Goal: Information Seeking & Learning: Learn about a topic

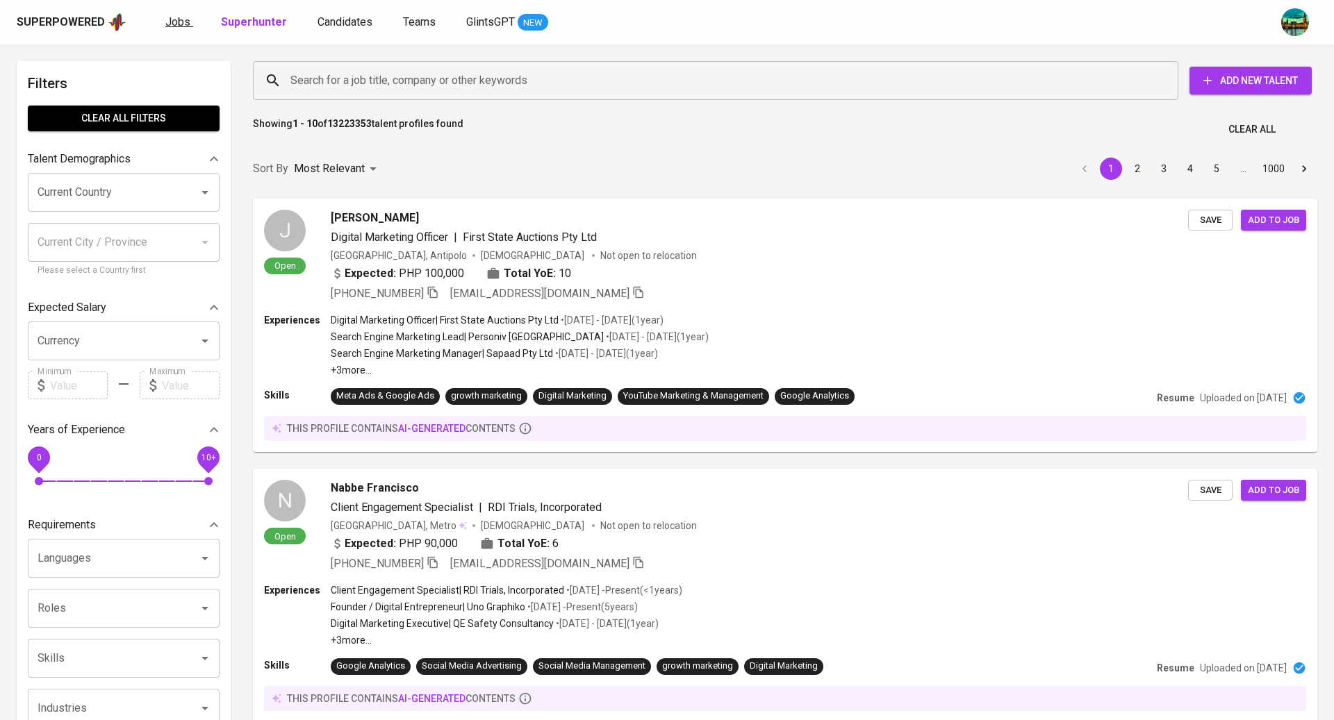
click at [176, 22] on span "Jobs" at bounding box center [177, 21] width 25 height 13
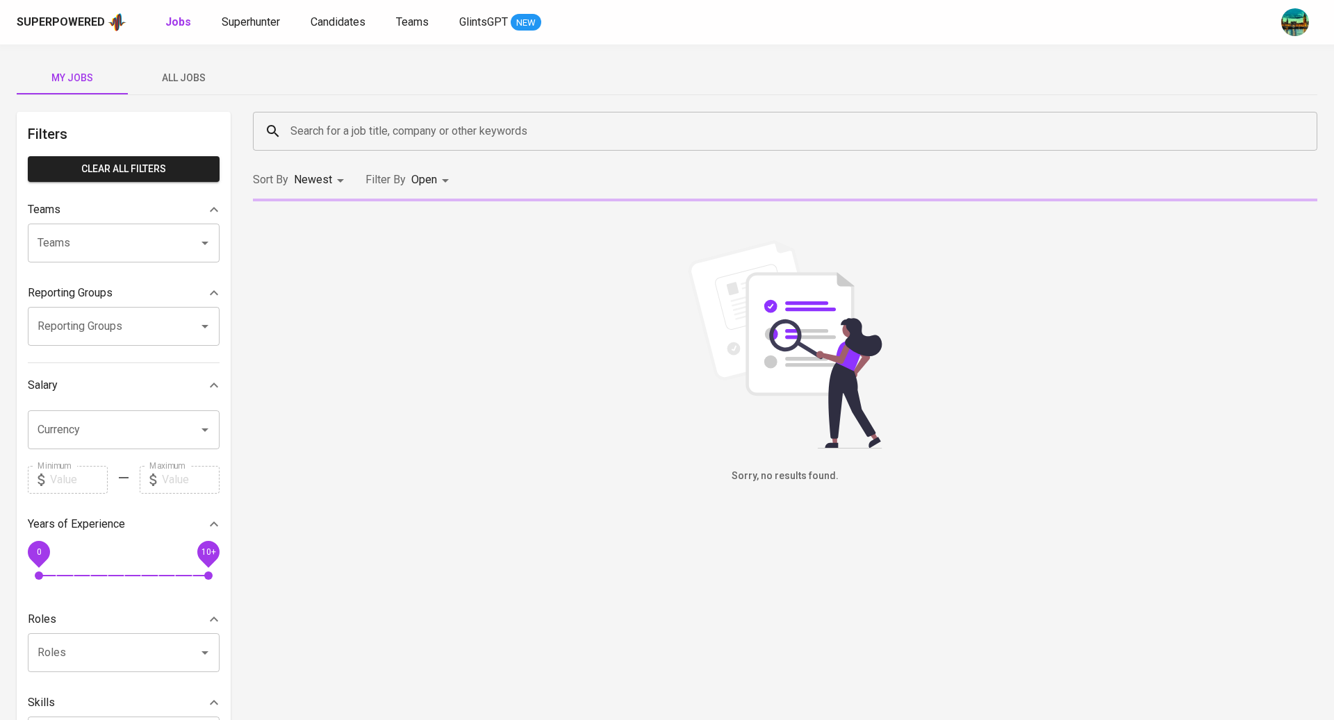
click at [183, 83] on span "All Jobs" at bounding box center [183, 77] width 94 height 17
click at [344, 134] on input "Search for a job title, company or other keywords" at bounding box center [788, 131] width 1003 height 26
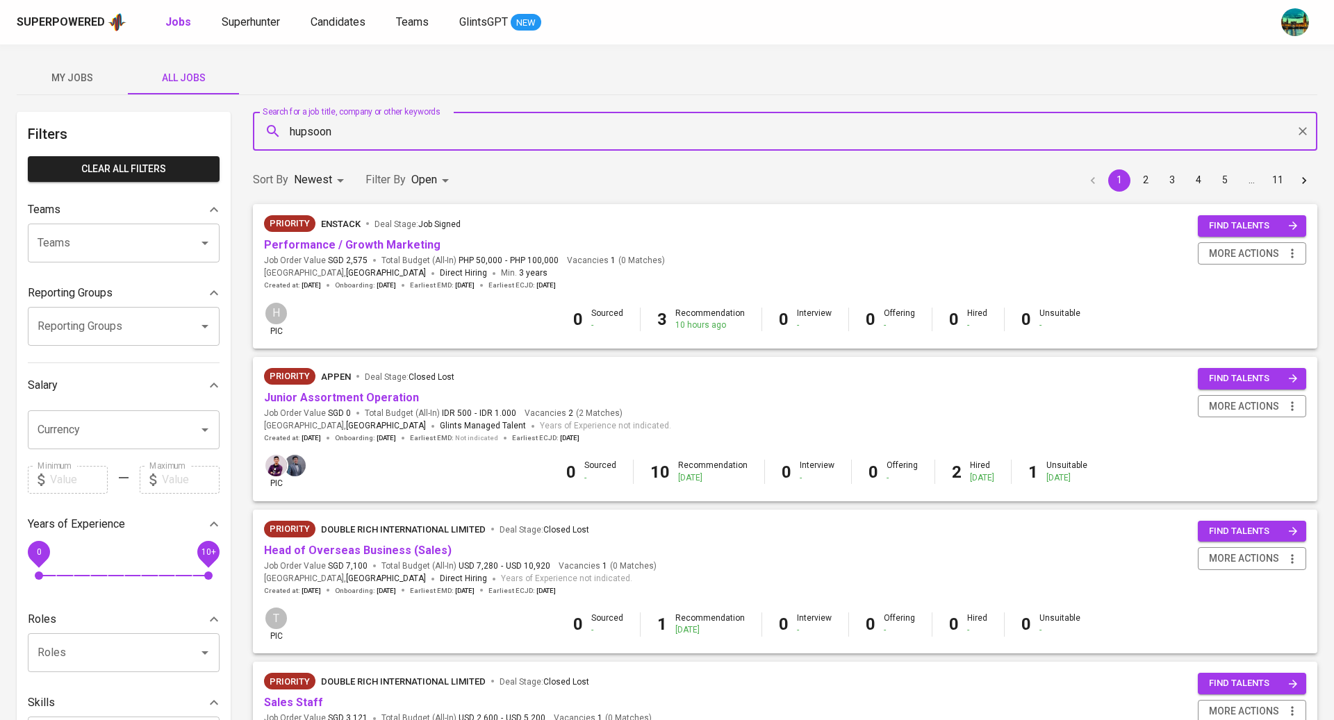
type input "hupsoon"
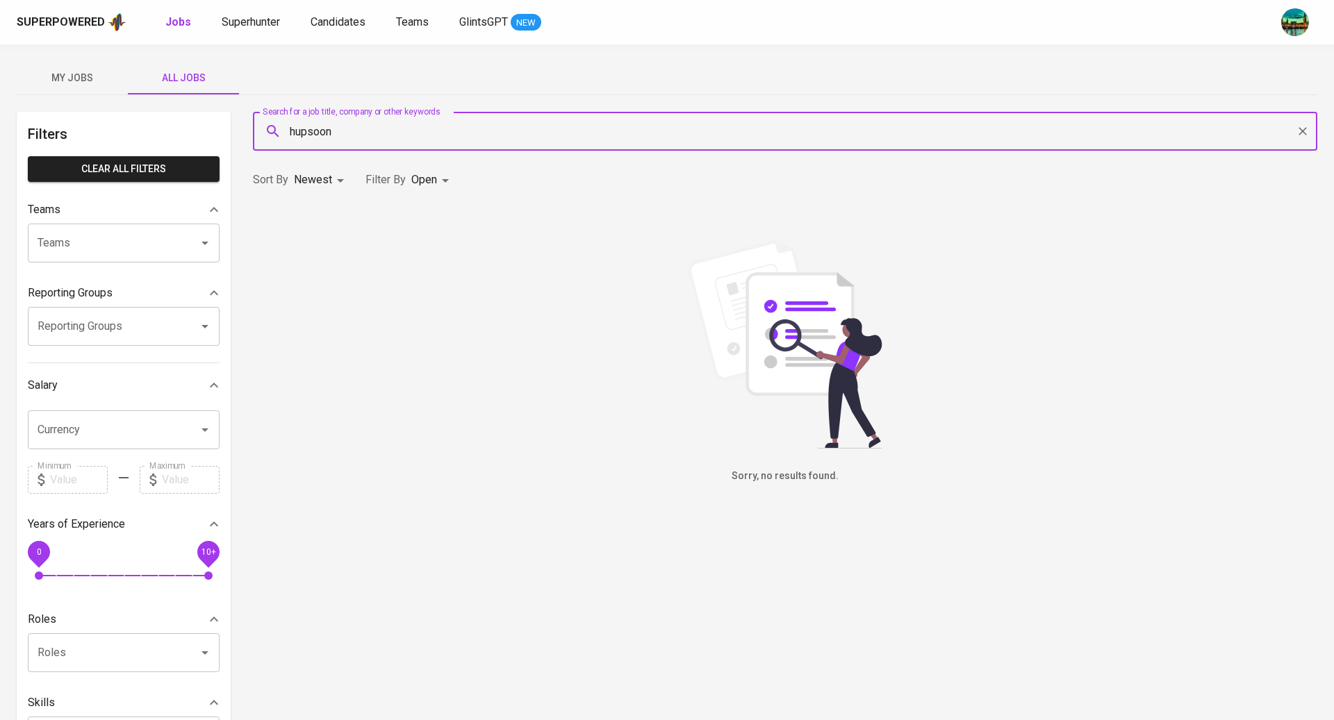
click at [455, 182] on div "Sort By Newest NEWEST Filter By Open OPEN" at bounding box center [784, 180] width 1081 height 42
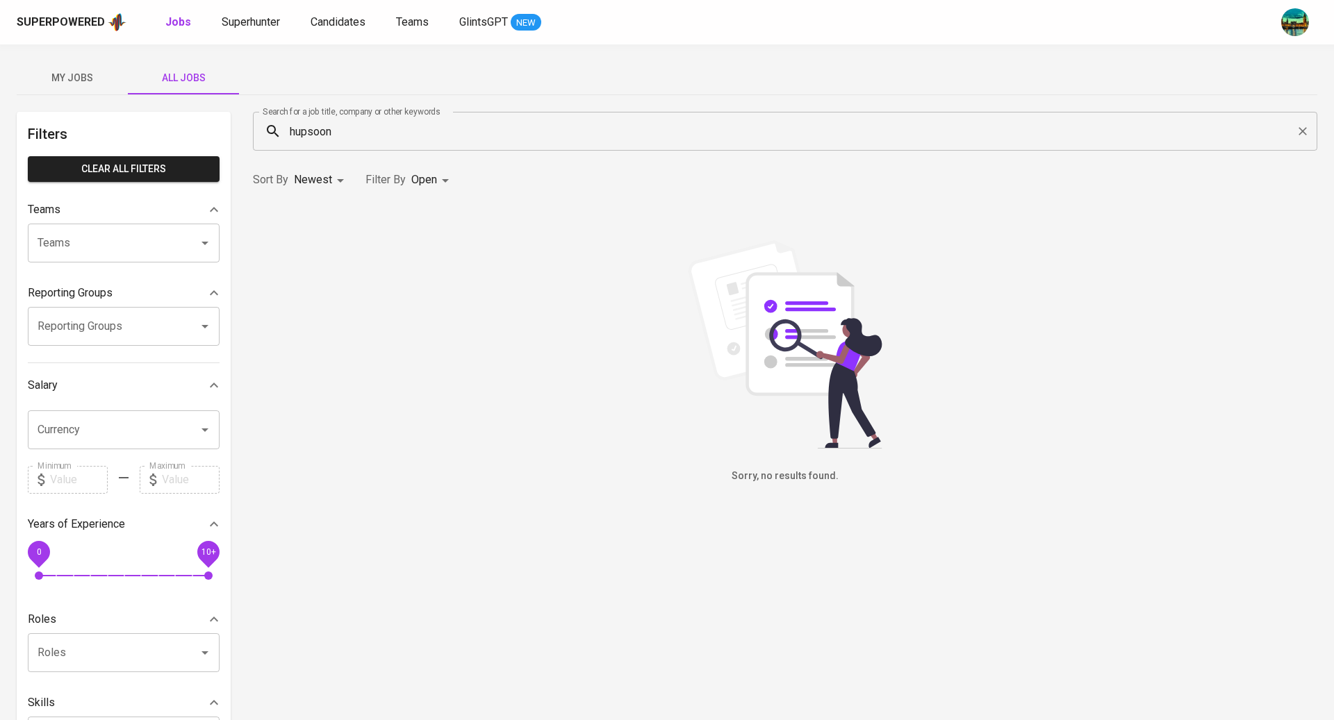
click at [438, 183] on body "Superpowered Jobs Superhunter Candidates Teams GlintsGPT NEW My Jobs All Jobs F…" at bounding box center [667, 474] width 1334 height 948
click at [426, 381] on p "Closed" at bounding box center [432, 387] width 30 height 14
type input "OPEN,CLOSE"
checkbox input "true"
click at [606, 252] on div at bounding box center [667, 360] width 1334 height 720
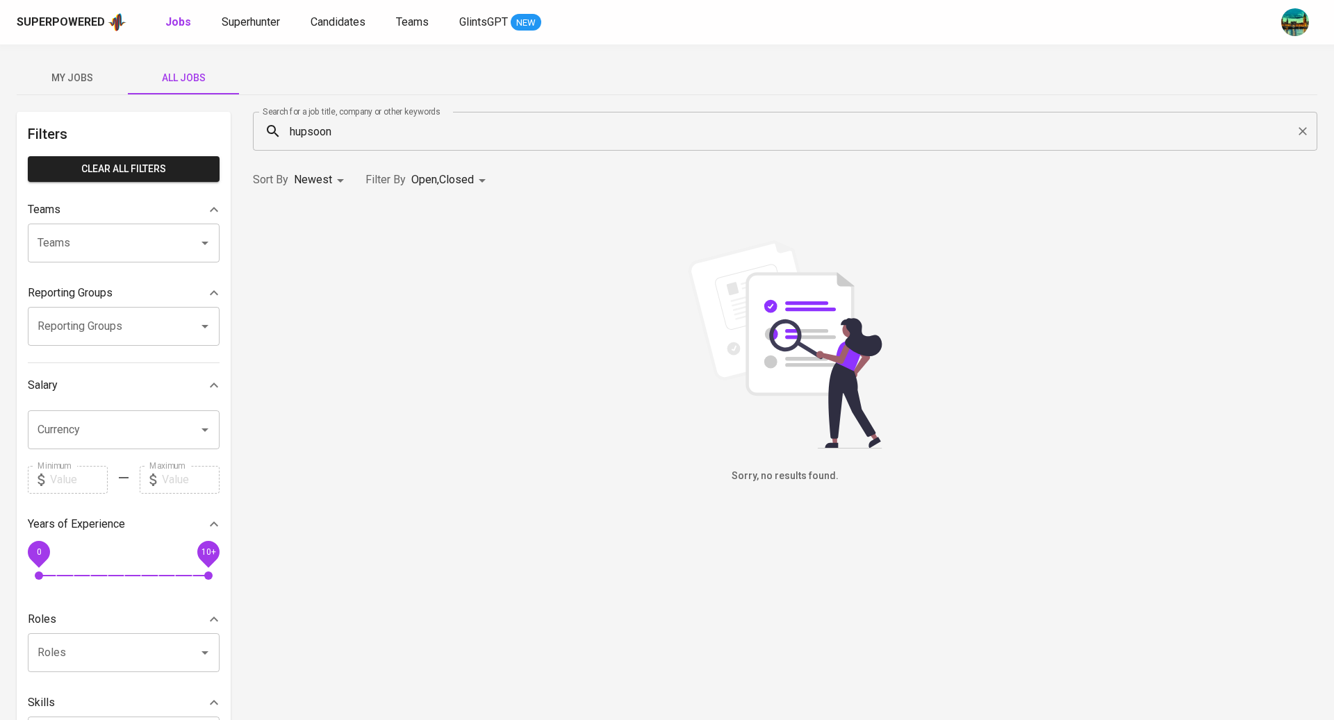
click at [308, 131] on input "hupsoon" at bounding box center [788, 131] width 1003 height 26
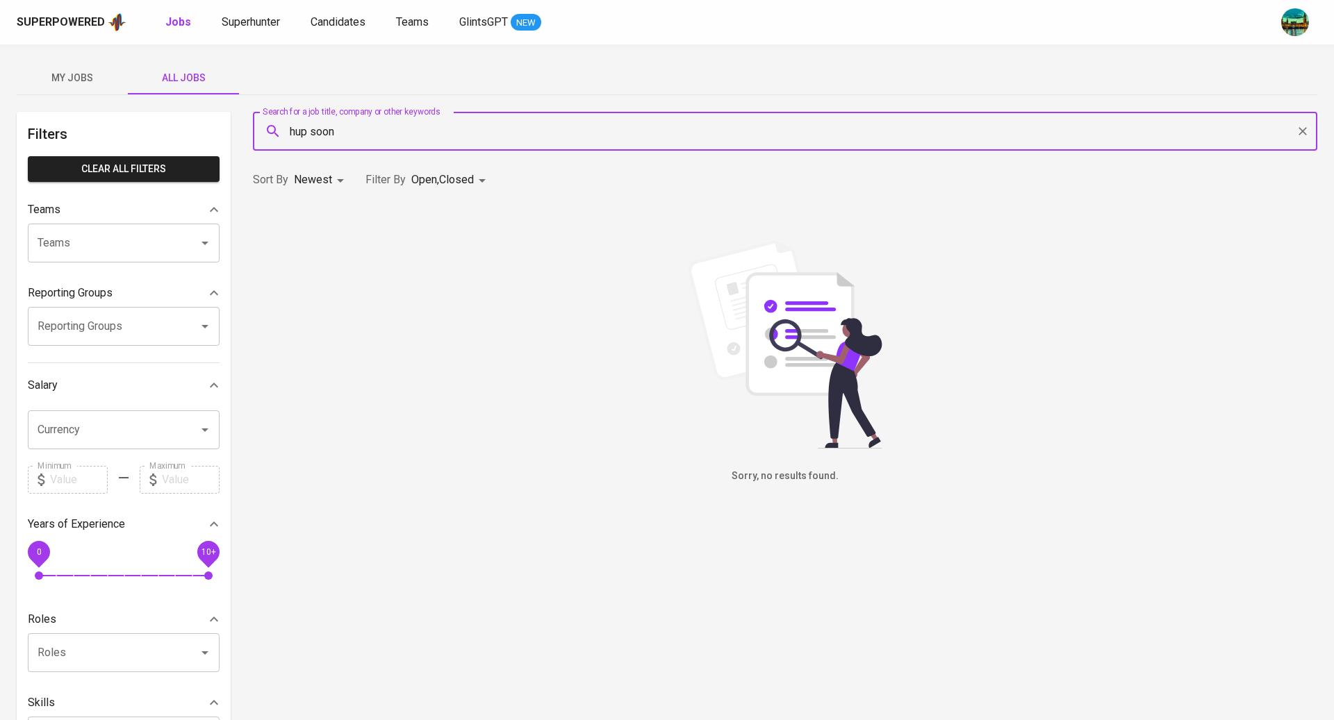
type input "hup soon"
